Goal: Navigation & Orientation: Find specific page/section

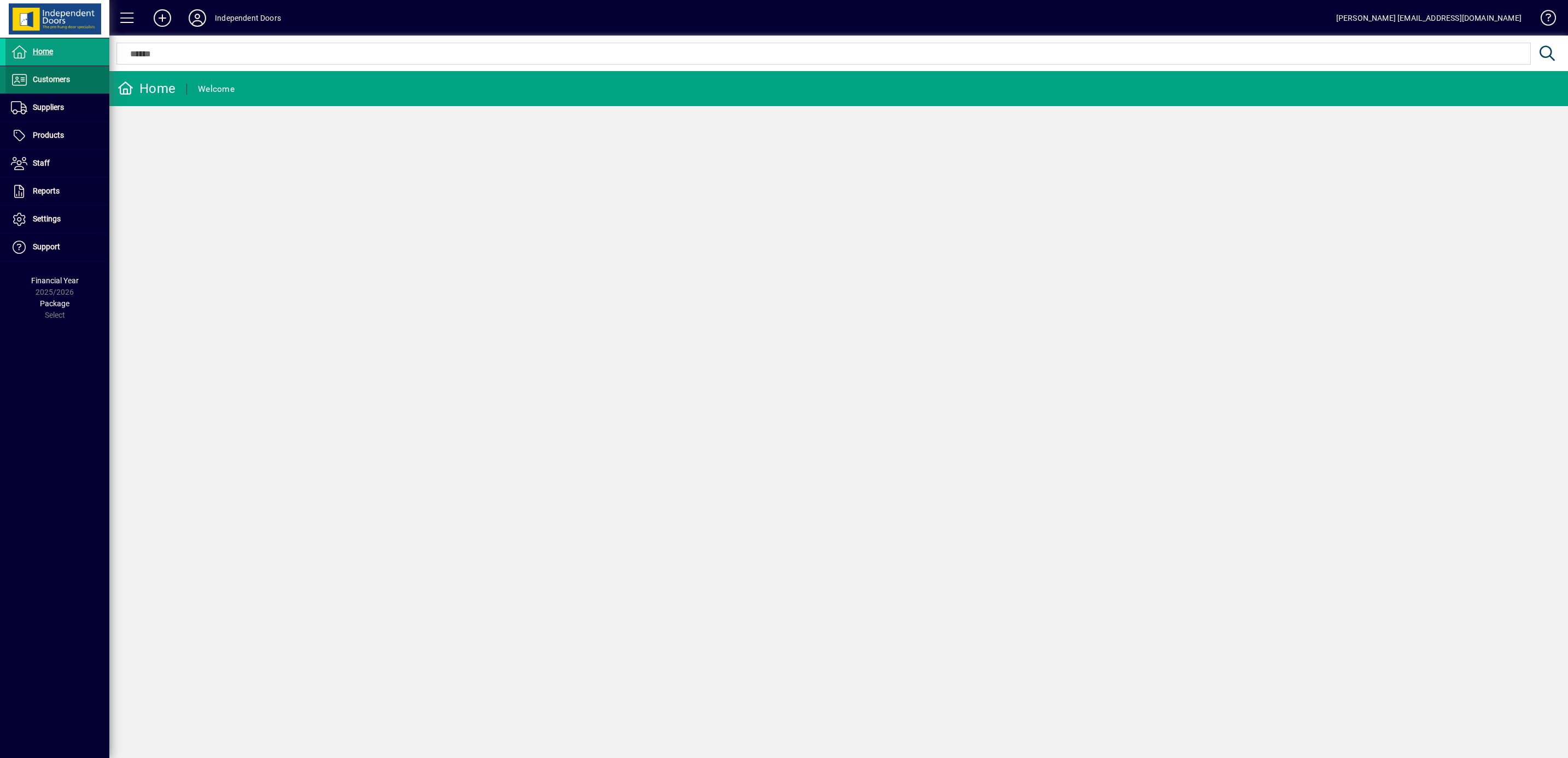
click at [50, 82] on span "Customers" at bounding box center [51, 79] width 37 height 9
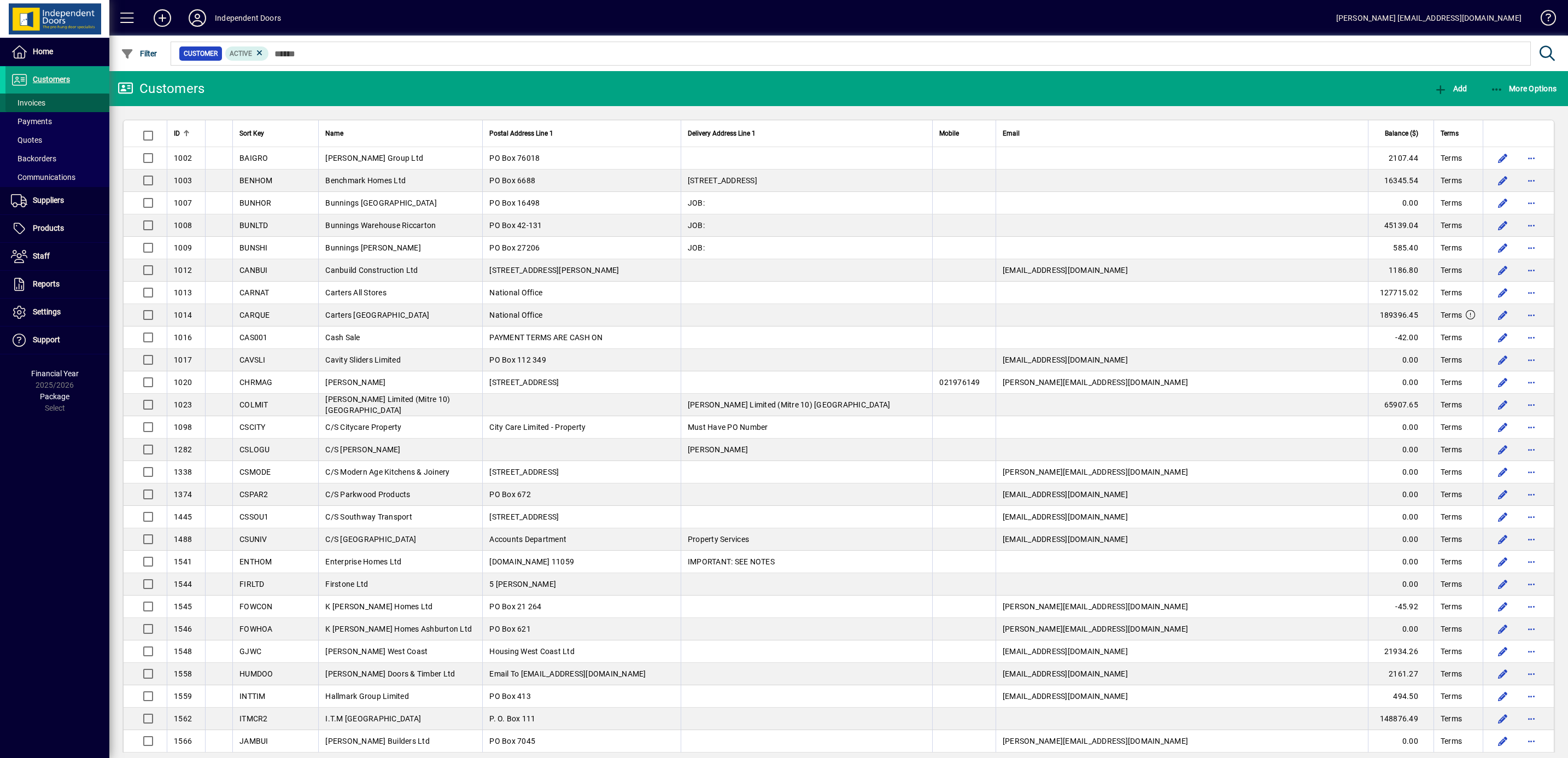
click at [32, 104] on span "Invoices" at bounding box center [28, 103] width 35 height 9
